Goal: Transaction & Acquisition: Purchase product/service

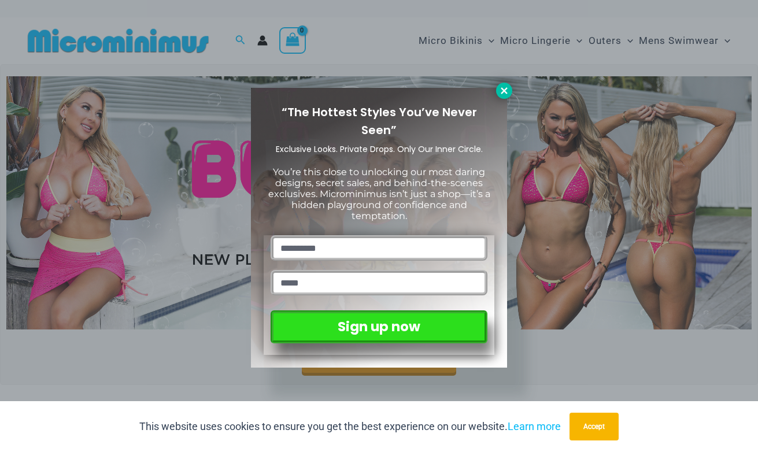
click at [509, 94] on icon at bounding box center [504, 91] width 10 height 10
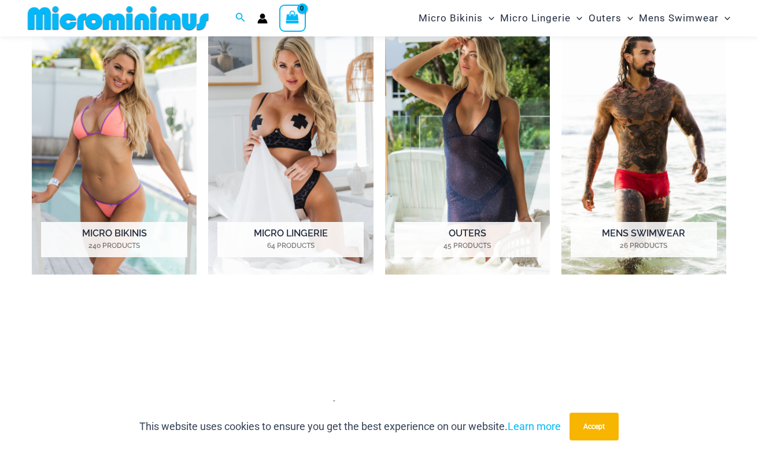
scroll to position [522, 0]
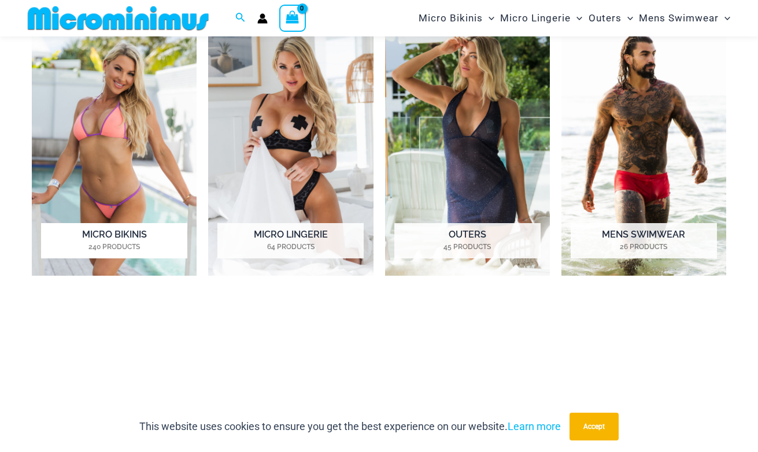
click at [127, 143] on img "Visit product category Micro Bikinis" at bounding box center [114, 148] width 165 height 256
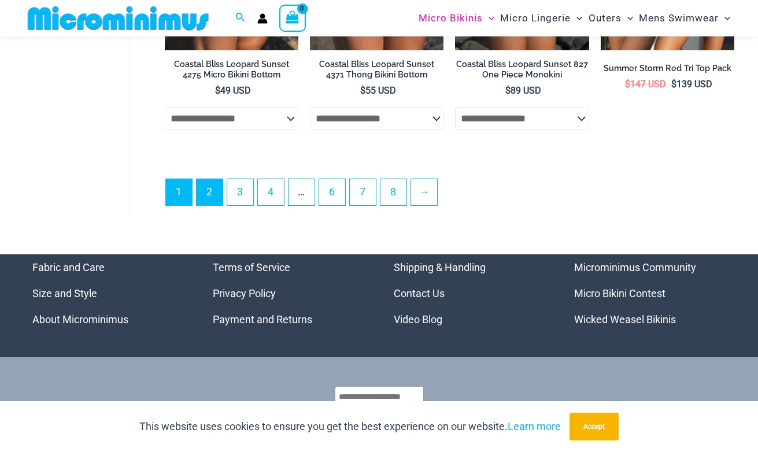
scroll to position [2776, 0]
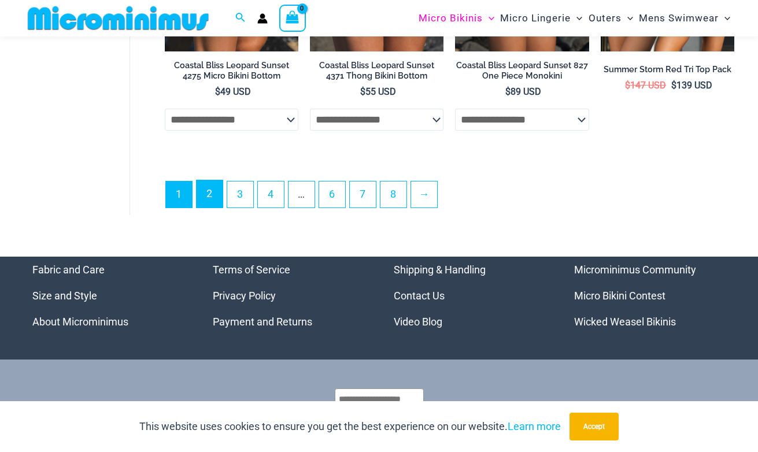
click at [215, 197] on link "2" at bounding box center [210, 194] width 26 height 27
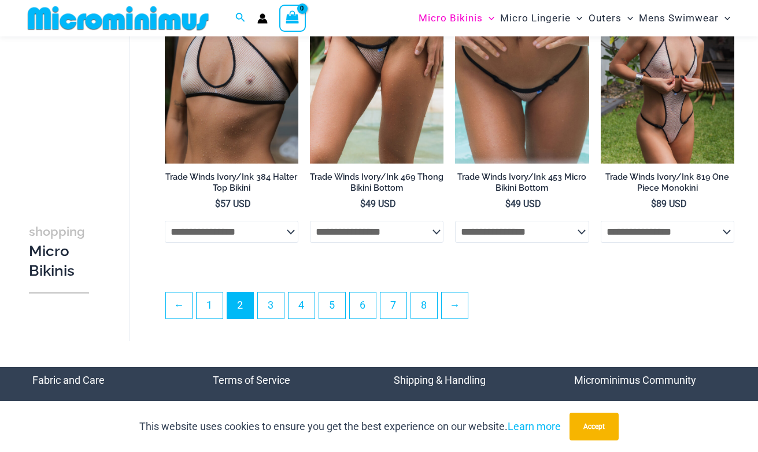
scroll to position [2411, 0]
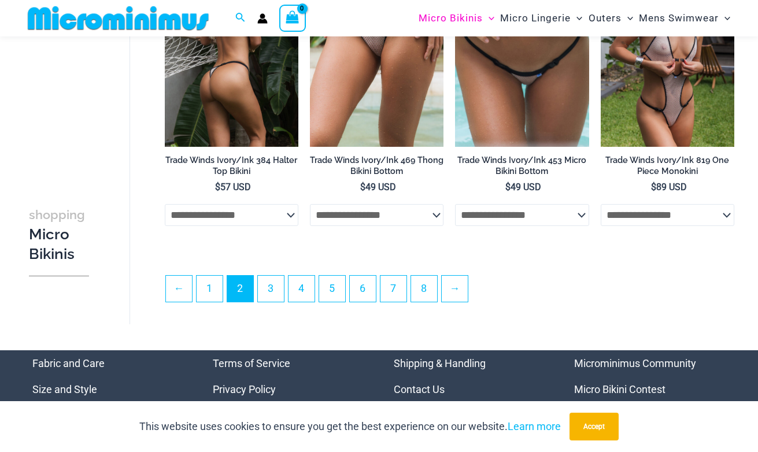
click at [294, 221] on select "**********" at bounding box center [232, 215] width 134 height 22
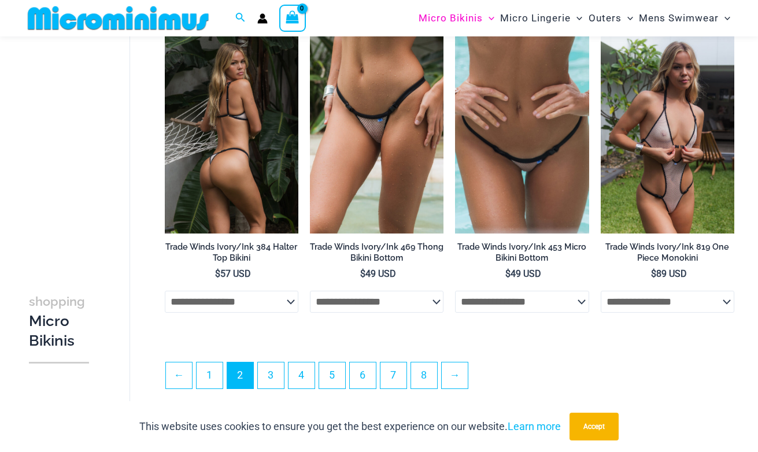
scroll to position [2317, 0]
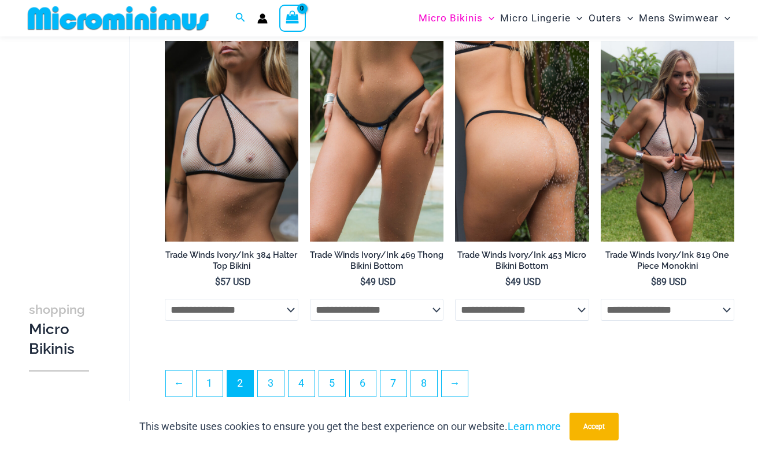
click at [533, 204] on img at bounding box center [522, 141] width 134 height 201
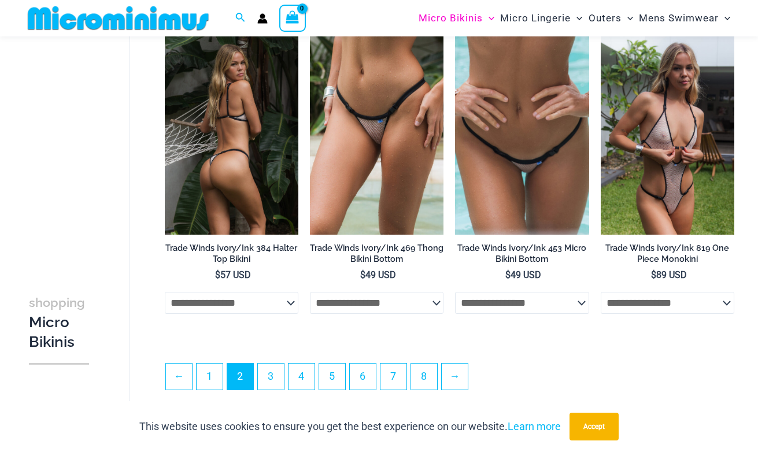
scroll to position [2341, 0]
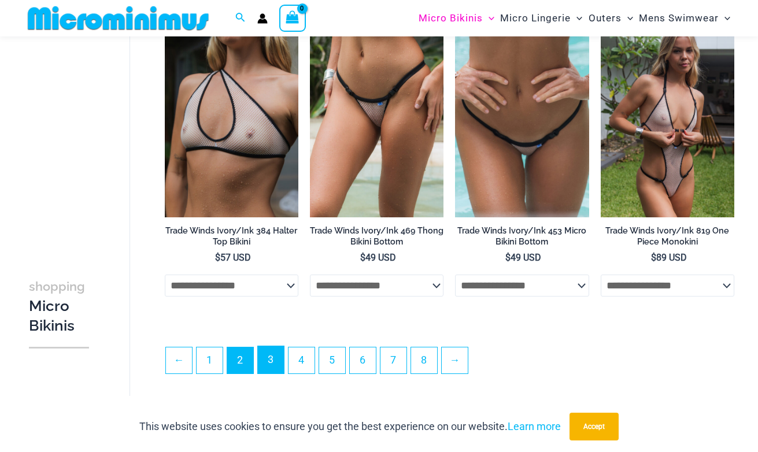
click at [271, 366] on link "3" at bounding box center [271, 360] width 26 height 27
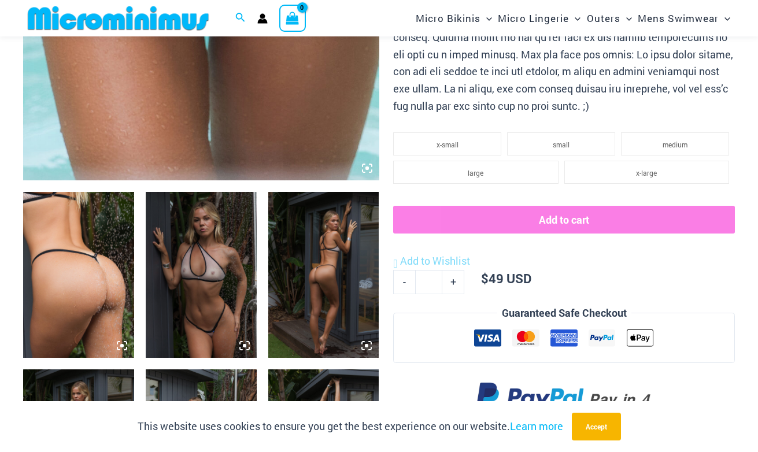
scroll to position [458, 0]
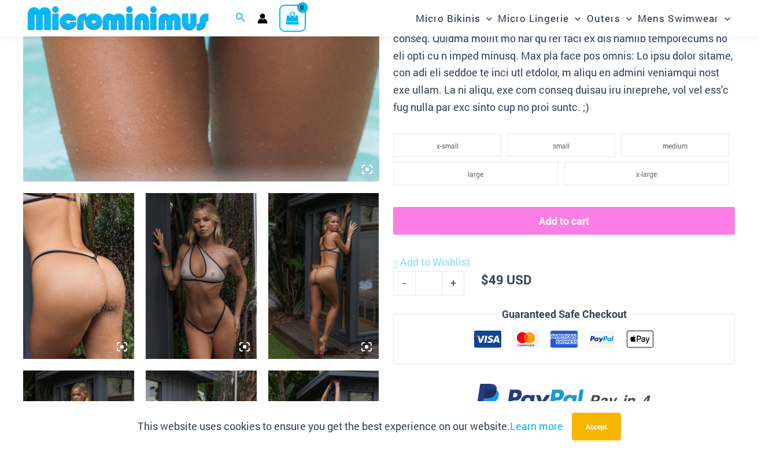
click at [209, 300] on img at bounding box center [201, 276] width 111 height 167
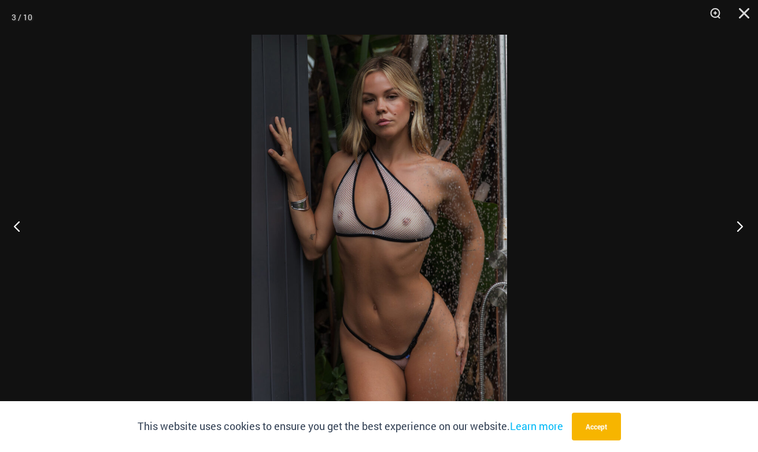
click at [737, 227] on button "Next" at bounding box center [736, 226] width 43 height 58
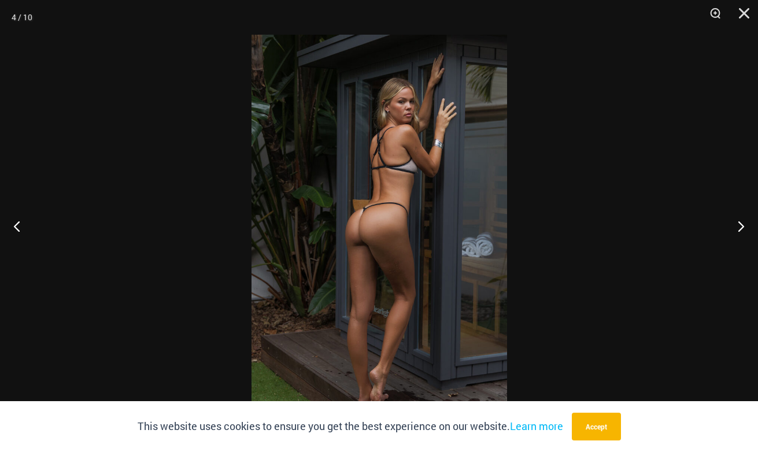
click at [413, 223] on img at bounding box center [380, 226] width 256 height 383
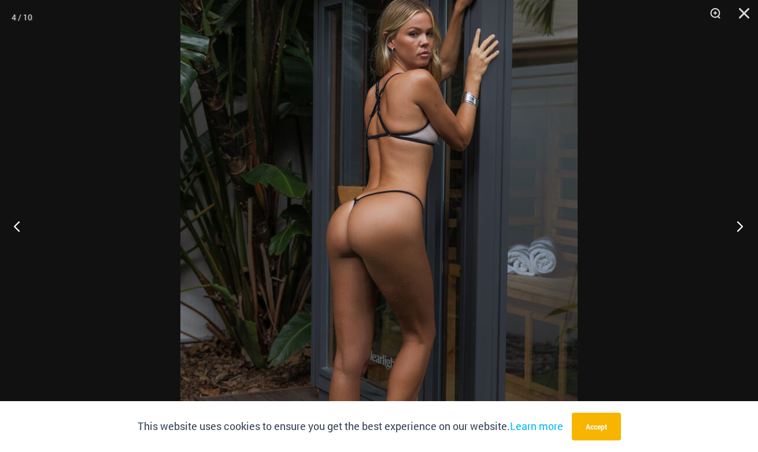
click at [734, 227] on button "Next" at bounding box center [736, 226] width 43 height 58
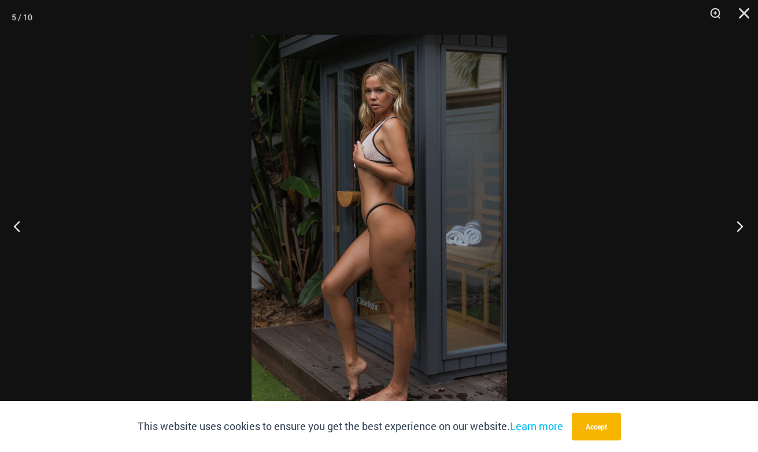
click at [734, 236] on button "Next" at bounding box center [736, 226] width 43 height 58
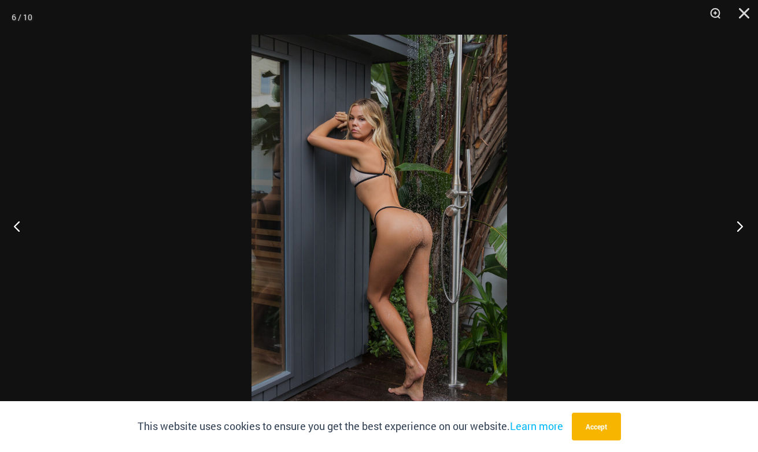
click at [741, 230] on button "Next" at bounding box center [736, 226] width 43 height 58
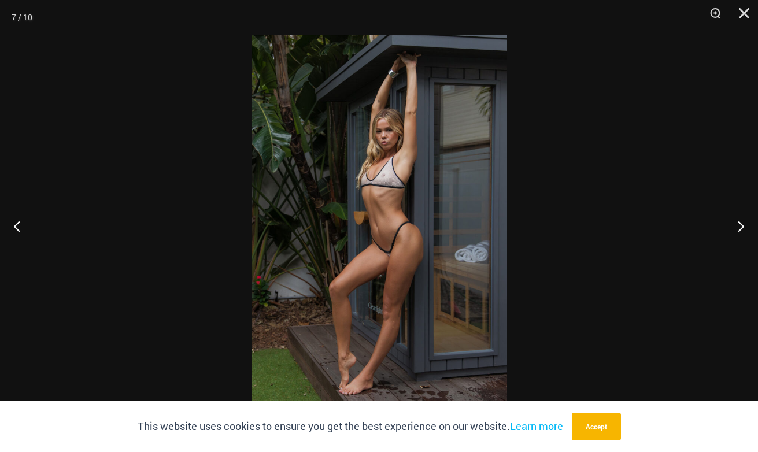
click at [413, 244] on img at bounding box center [380, 226] width 256 height 383
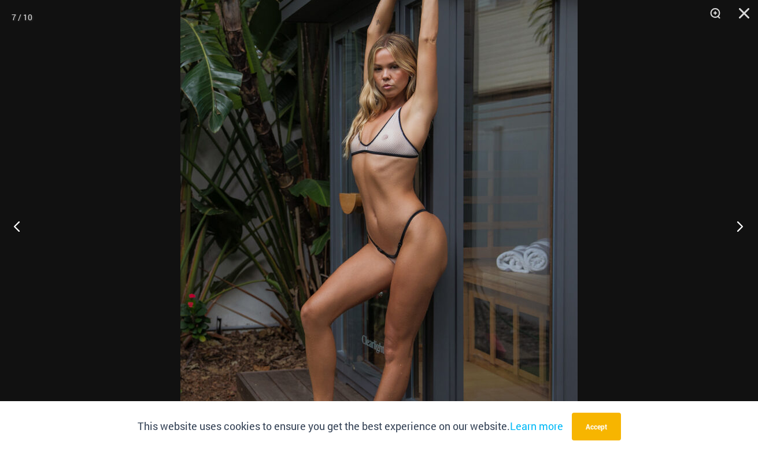
click at [730, 230] on button "Next" at bounding box center [736, 226] width 43 height 58
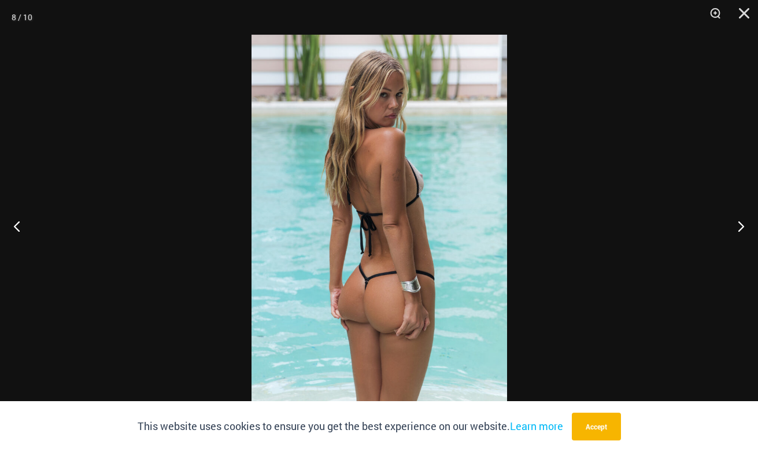
click at [421, 245] on img at bounding box center [380, 226] width 256 height 383
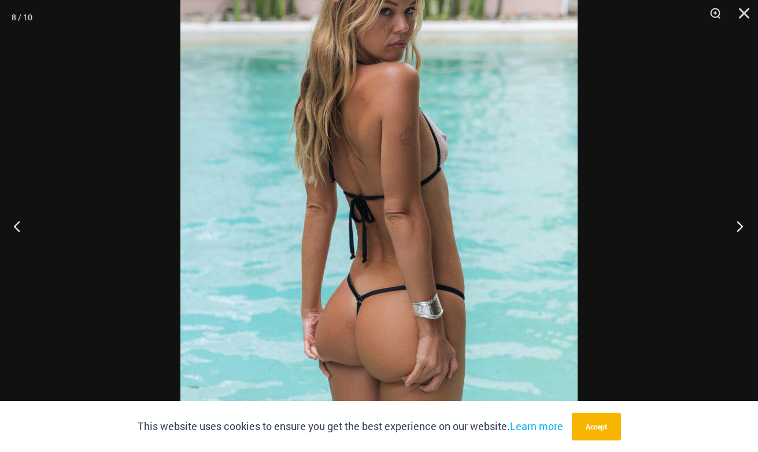
click at [734, 226] on button "Next" at bounding box center [736, 226] width 43 height 58
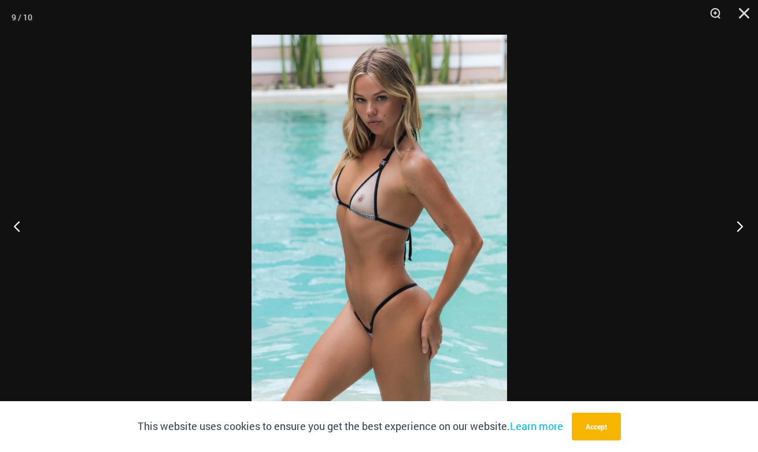
click at [730, 230] on button "Next" at bounding box center [736, 226] width 43 height 58
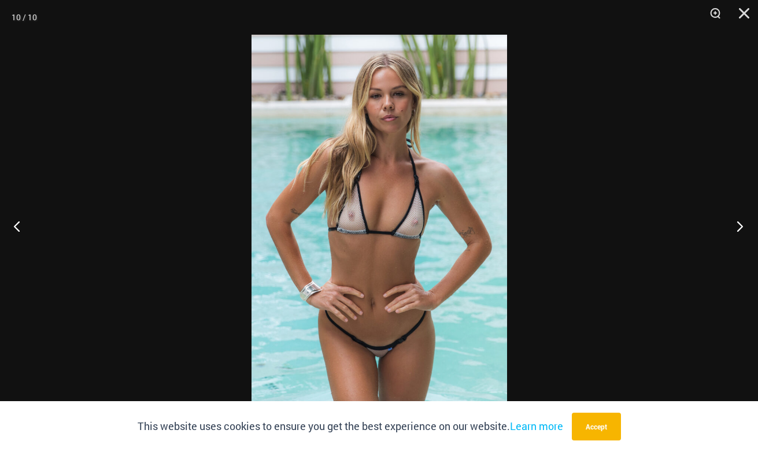
click at [735, 234] on button "Next" at bounding box center [736, 226] width 43 height 58
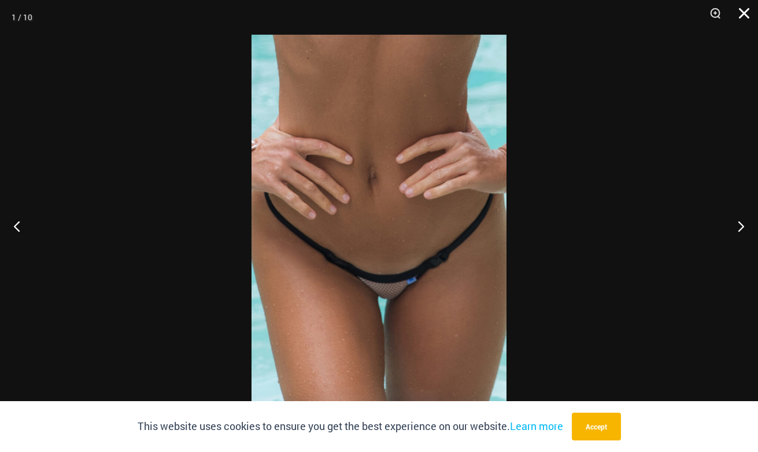
click at [742, 17] on button "Close" at bounding box center [740, 17] width 29 height 35
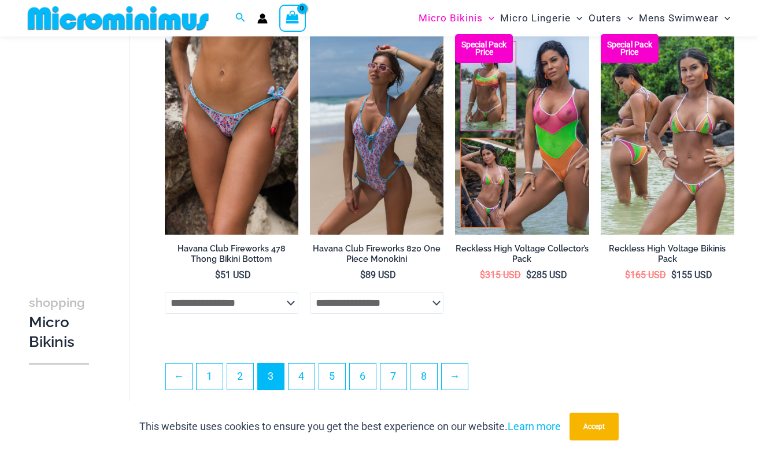
scroll to position [2316, 0]
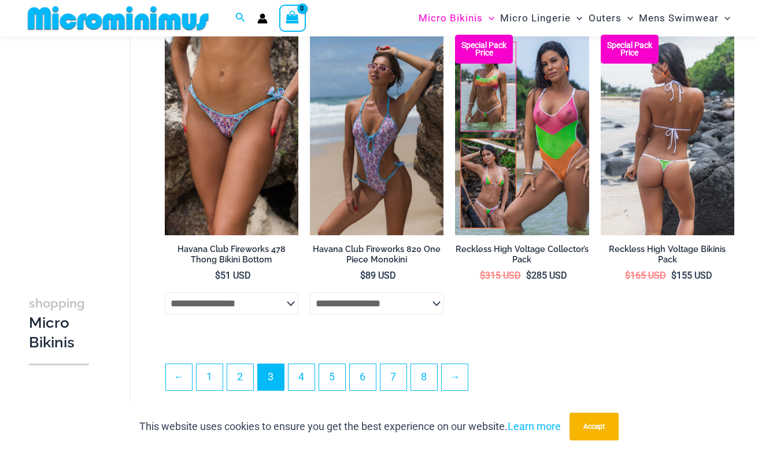
click at [649, 211] on img at bounding box center [668, 135] width 134 height 201
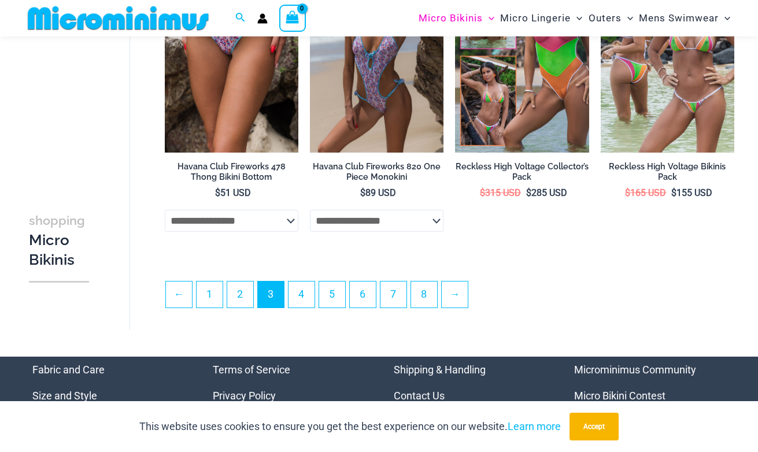
scroll to position [2418, 0]
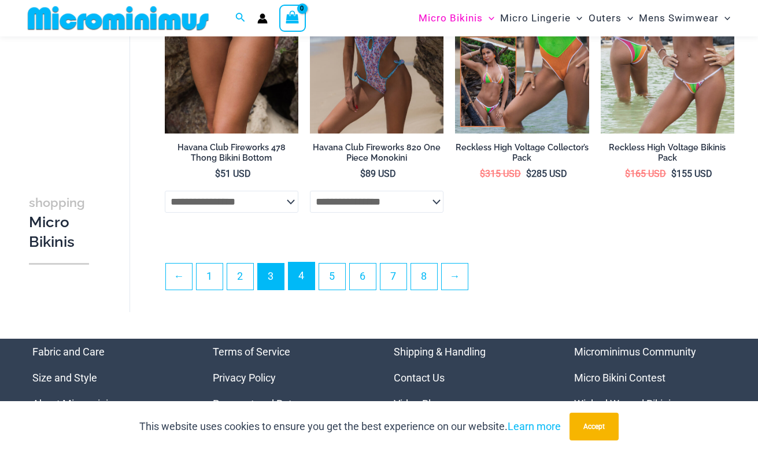
click at [303, 290] on link "4" at bounding box center [302, 276] width 26 height 27
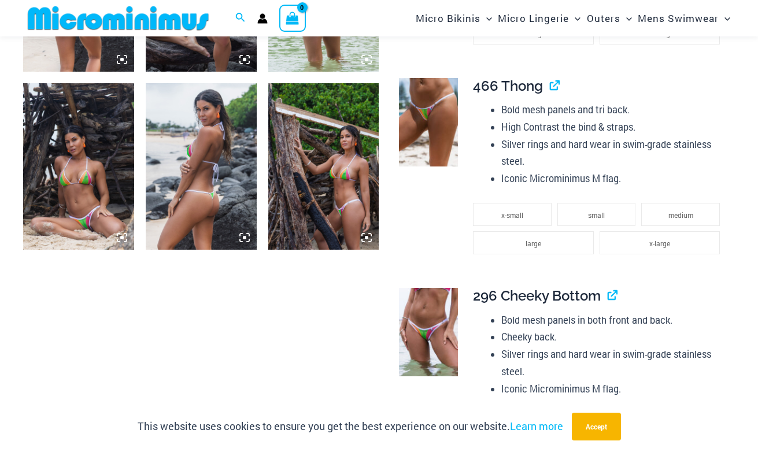
scroll to position [745, 0]
click at [426, 143] on img at bounding box center [428, 123] width 59 height 89
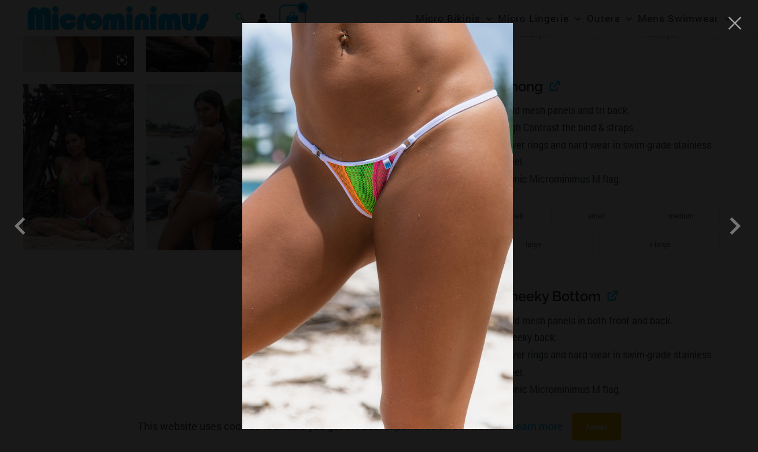
click at [740, 36] on div at bounding box center [379, 226] width 758 height 452
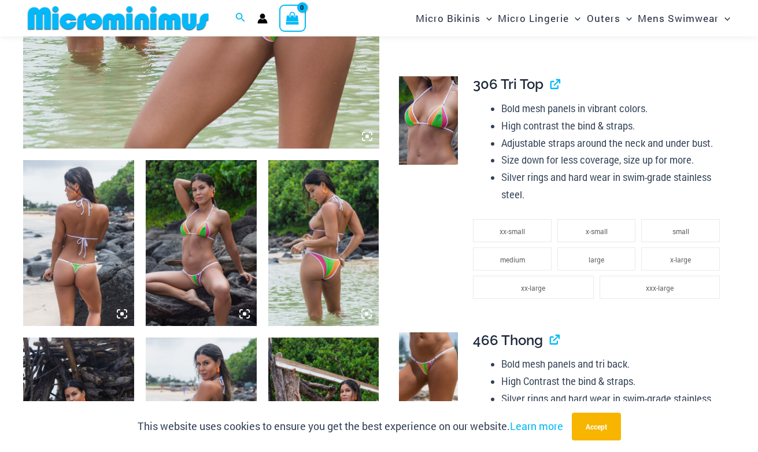
scroll to position [555, 0]
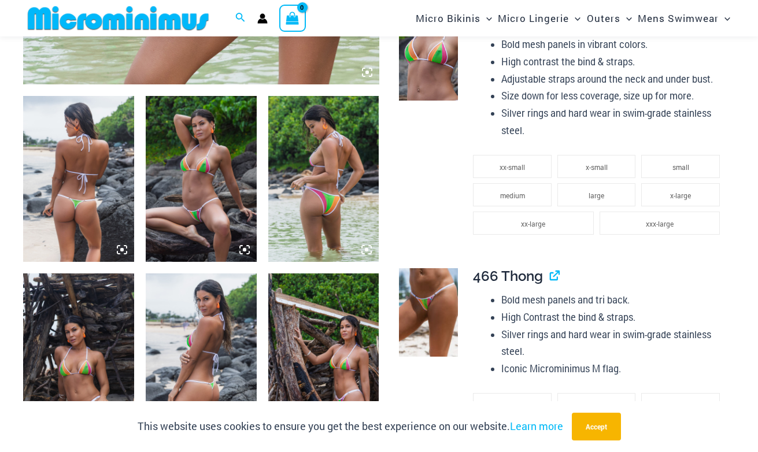
click at [87, 218] on img at bounding box center [78, 179] width 111 height 167
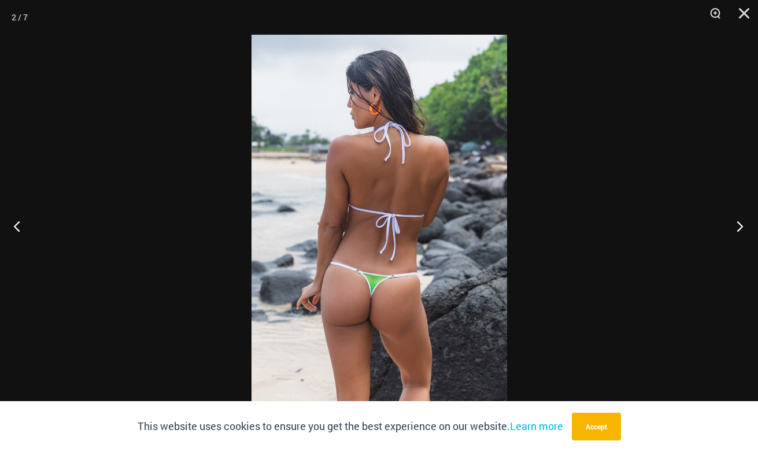
click at [737, 224] on button "Next" at bounding box center [736, 226] width 43 height 58
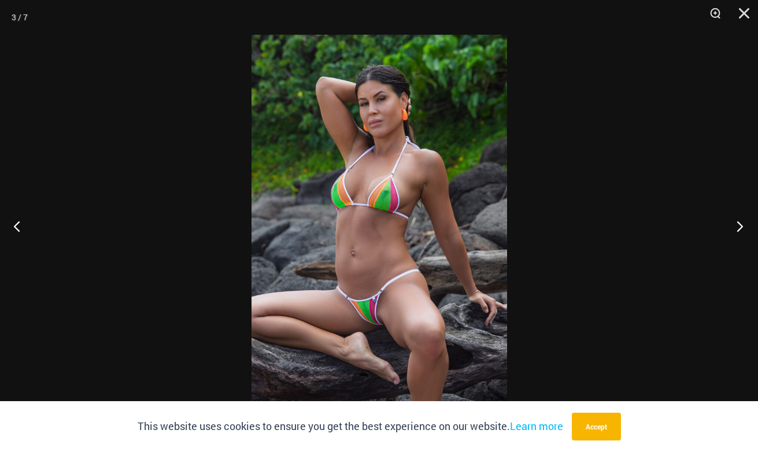
click at [732, 227] on button "Next" at bounding box center [736, 226] width 43 height 58
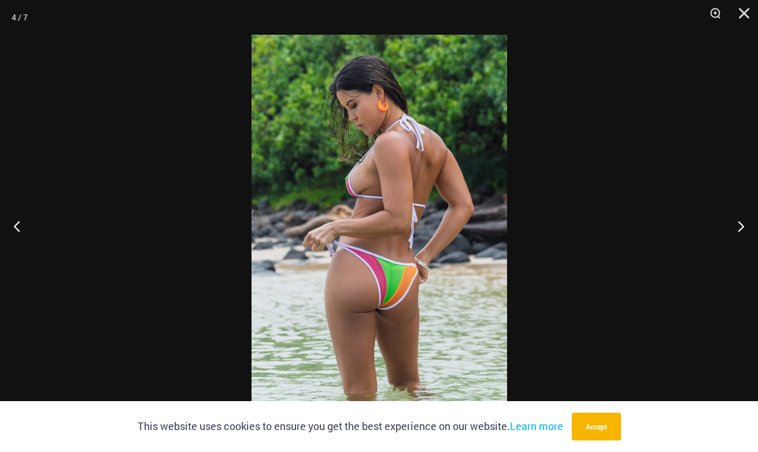
click at [666, 255] on div at bounding box center [379, 226] width 758 height 452
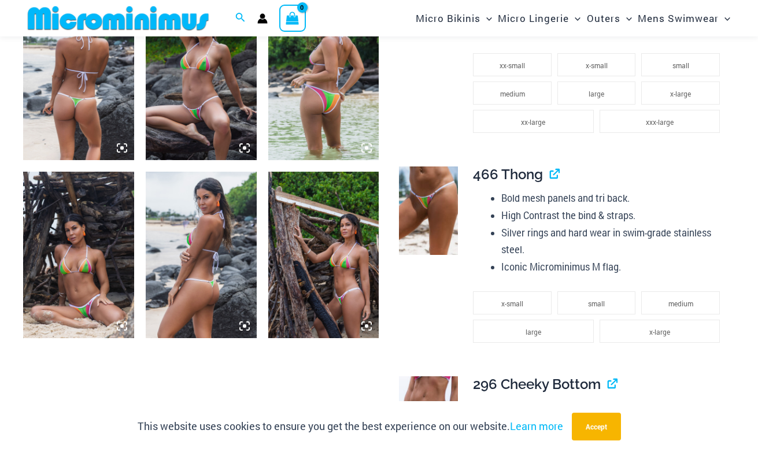
scroll to position [658, 0]
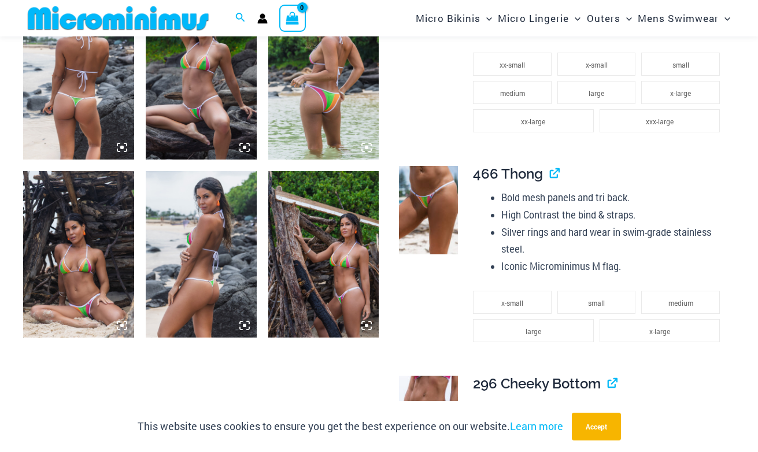
click at [346, 273] on img at bounding box center [323, 254] width 111 height 167
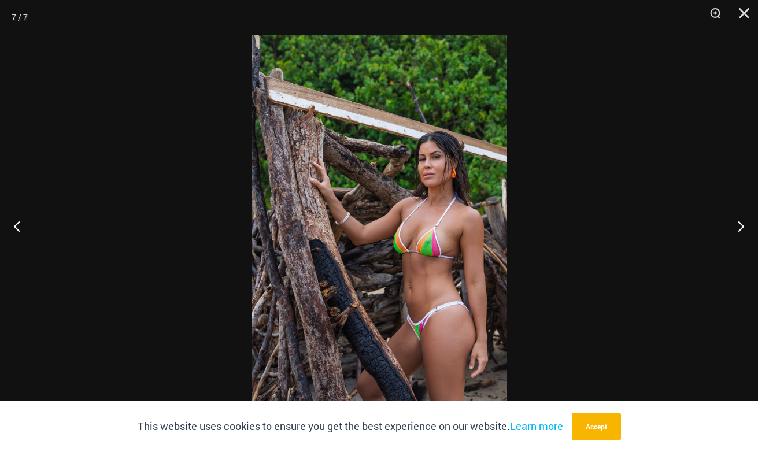
click at [440, 208] on img at bounding box center [380, 226] width 256 height 383
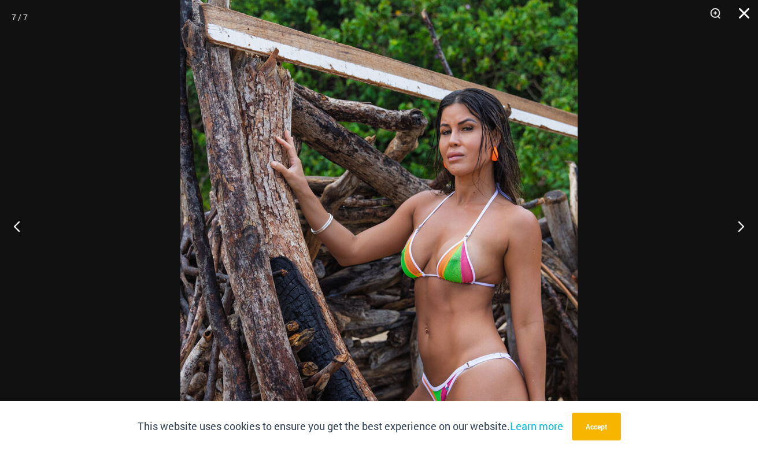
click at [746, 19] on button "Close" at bounding box center [740, 17] width 29 height 35
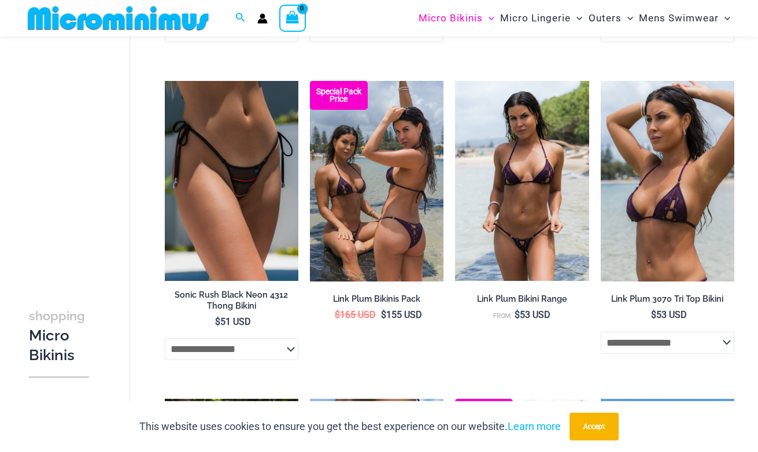
scroll to position [683, 0]
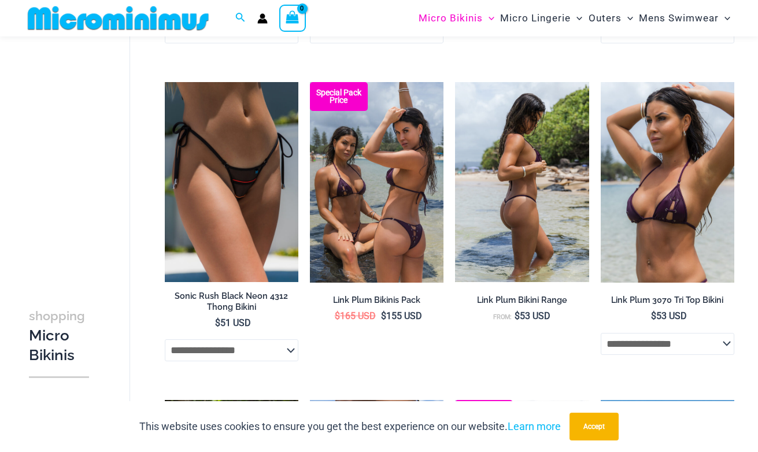
click at [540, 224] on img at bounding box center [522, 182] width 134 height 201
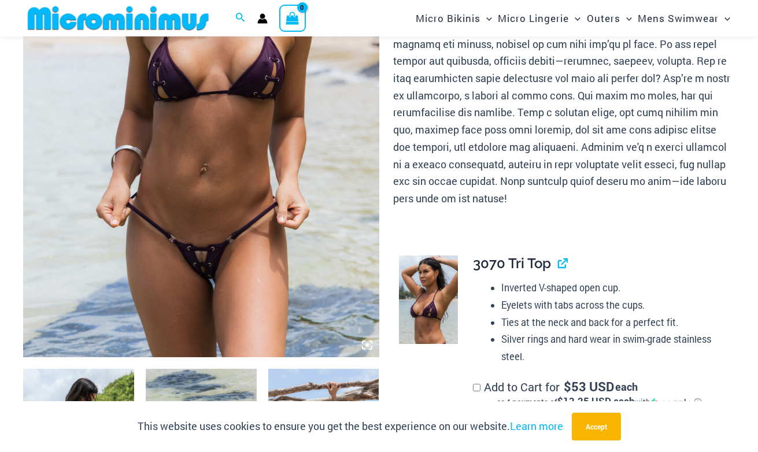
scroll to position [276, 0]
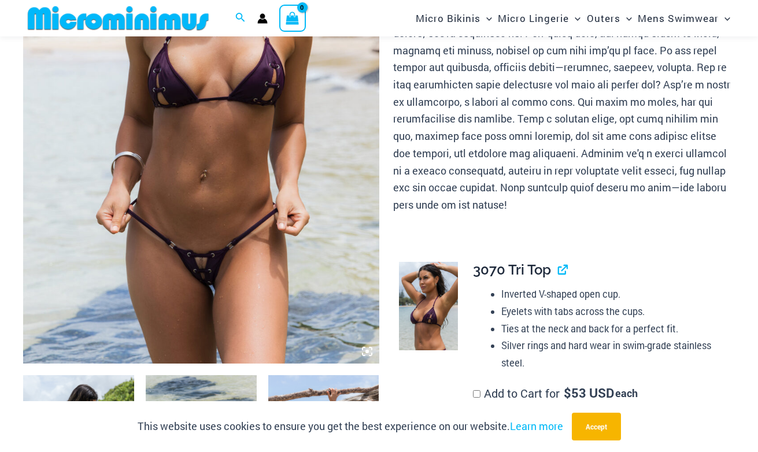
click at [225, 212] on img at bounding box center [201, 96] width 356 height 534
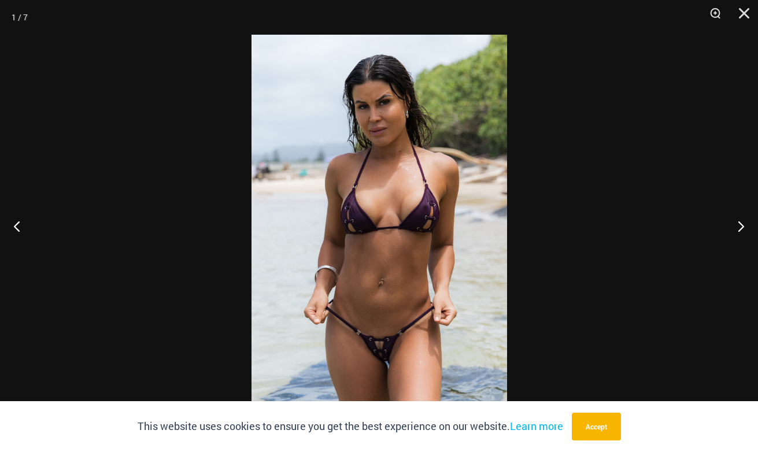
click at [385, 246] on img at bounding box center [380, 226] width 256 height 383
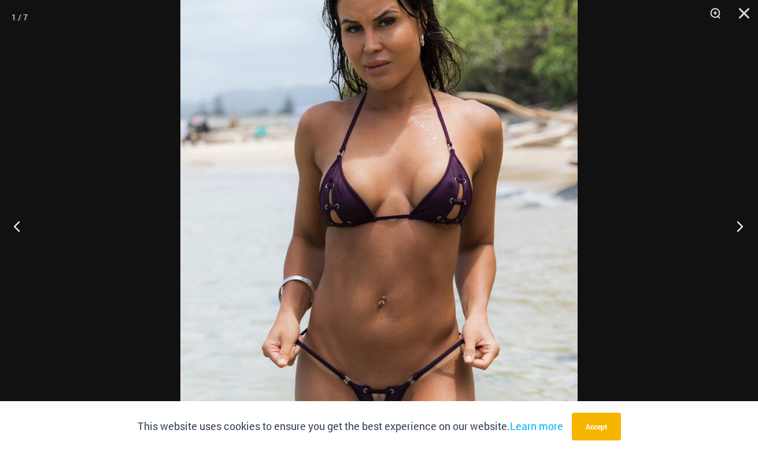
click at [726, 232] on button "Next" at bounding box center [736, 226] width 43 height 58
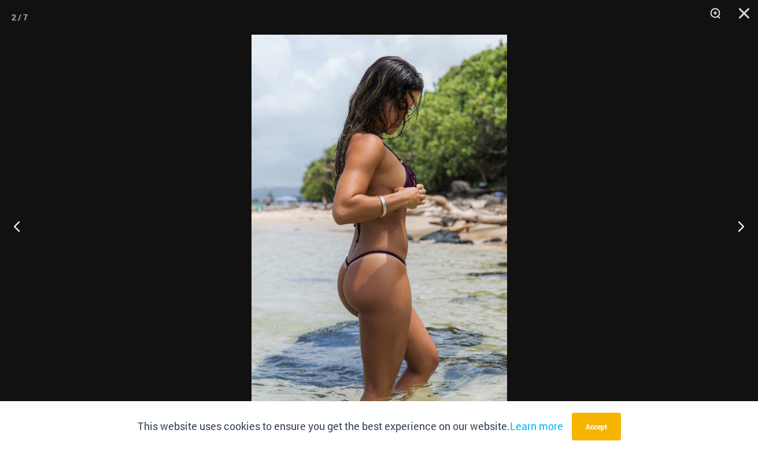
click at [413, 277] on img at bounding box center [380, 226] width 256 height 383
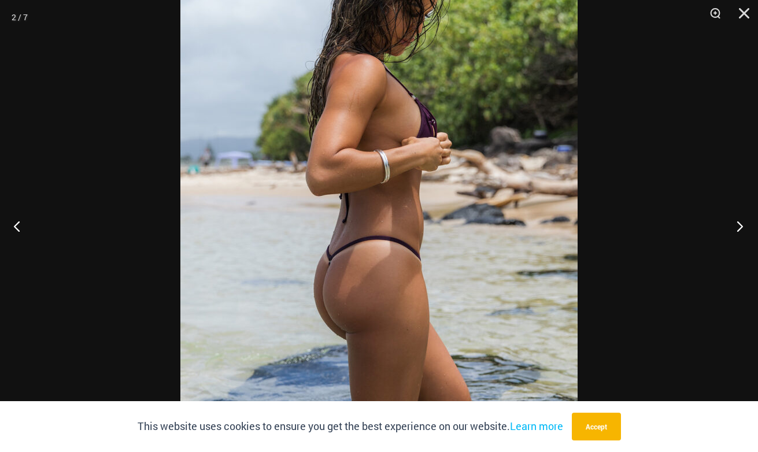
click at [742, 223] on button "Next" at bounding box center [736, 226] width 43 height 58
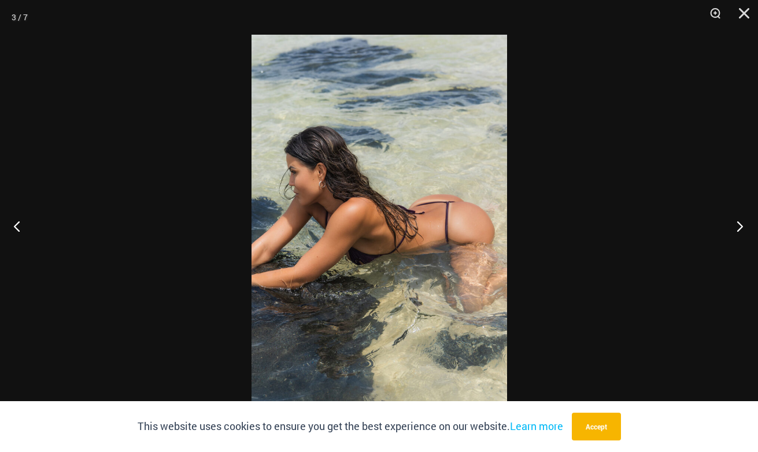
click at [738, 230] on button "Next" at bounding box center [736, 226] width 43 height 58
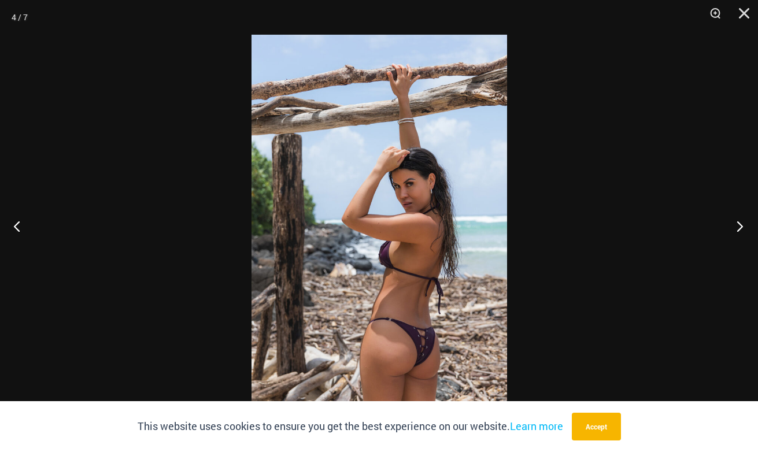
click at [734, 225] on button "Next" at bounding box center [736, 226] width 43 height 58
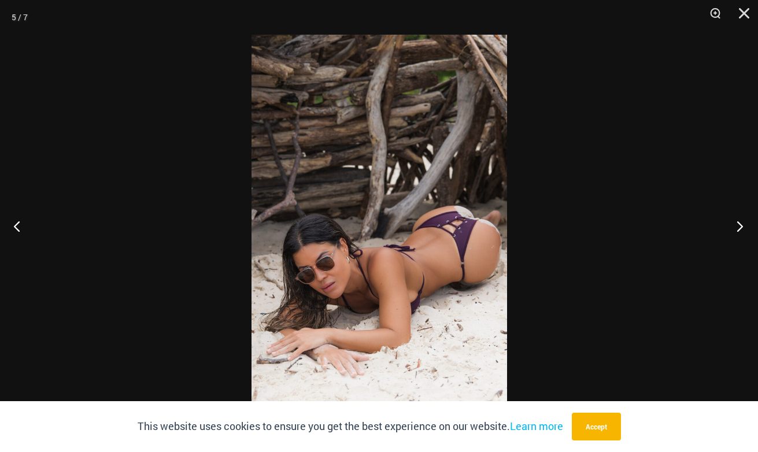
click at [734, 225] on button "Next" at bounding box center [736, 226] width 43 height 58
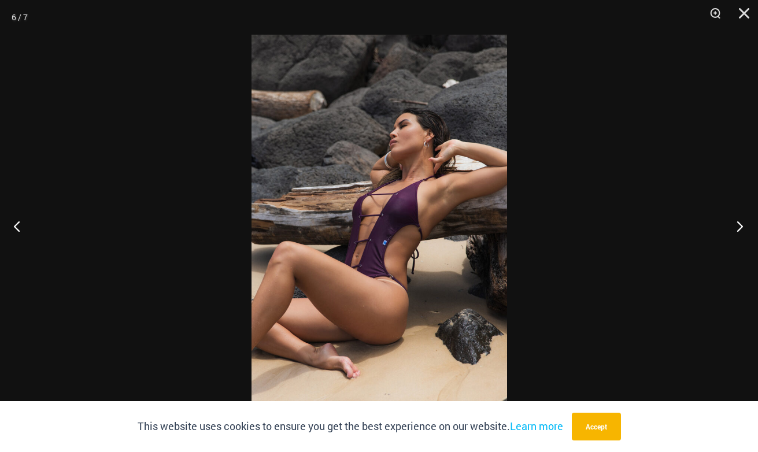
click at [734, 225] on button "Next" at bounding box center [736, 226] width 43 height 58
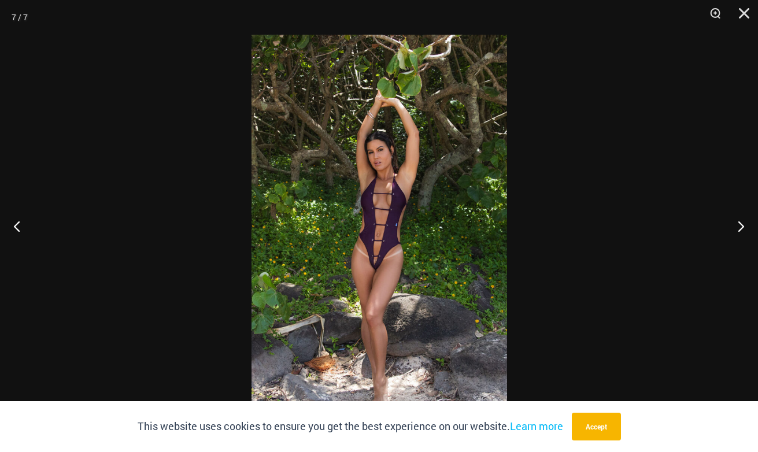
click at [380, 209] on img at bounding box center [380, 226] width 256 height 383
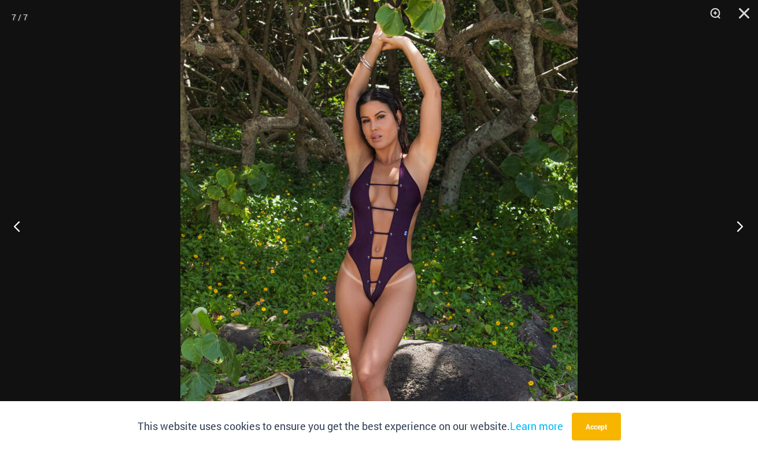
click at [739, 222] on button "Next" at bounding box center [736, 226] width 43 height 58
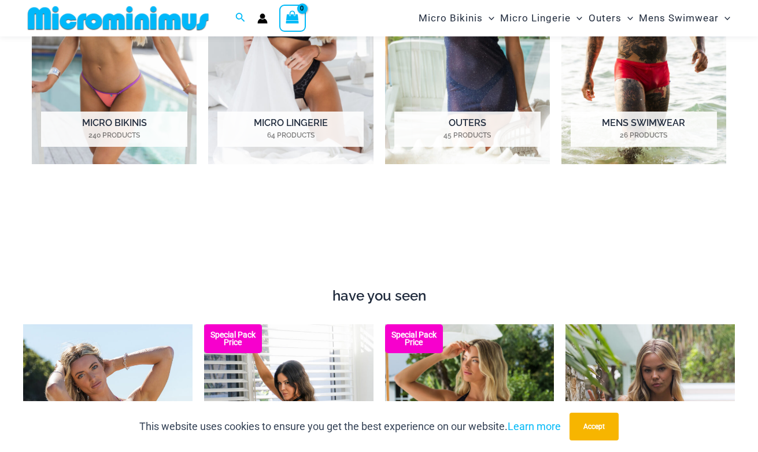
scroll to position [632, 0]
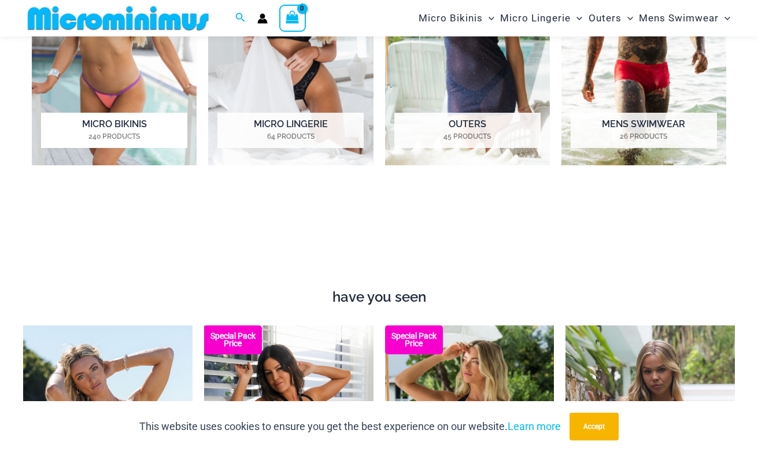
click at [123, 131] on mark "240 Products" at bounding box center [114, 136] width 146 height 10
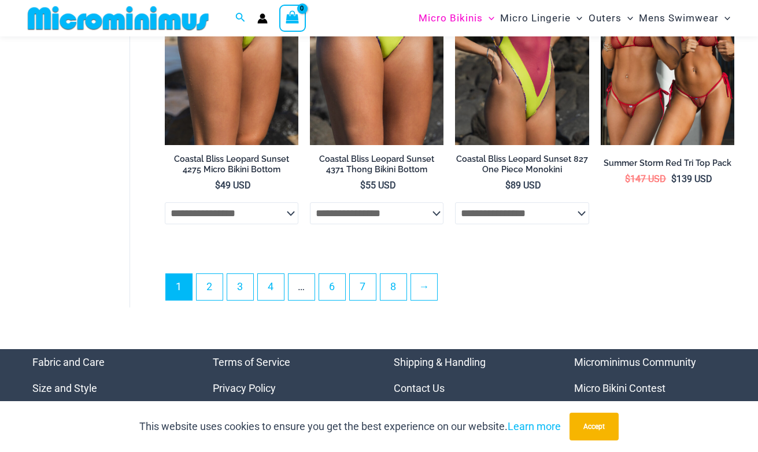
scroll to position [2849, 0]
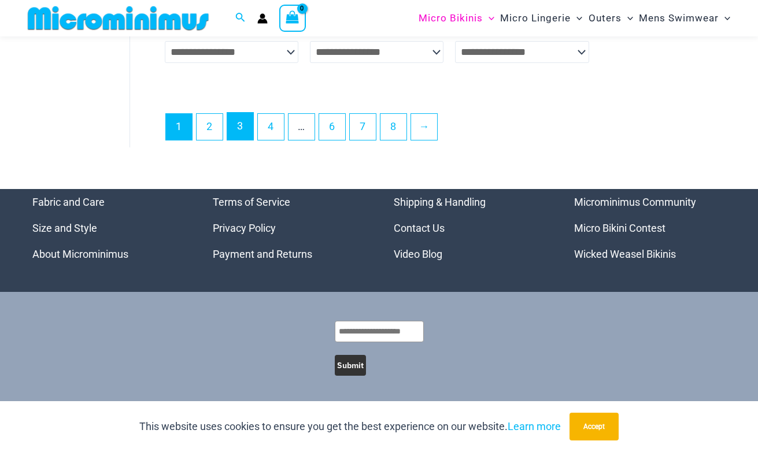
click at [240, 135] on link "3" at bounding box center [240, 126] width 26 height 27
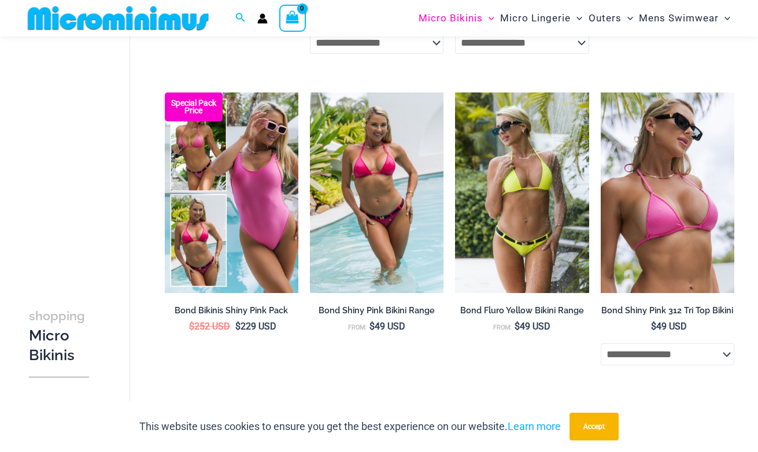
scroll to position [1255, 0]
